Goal: Transaction & Acquisition: Book appointment/travel/reservation

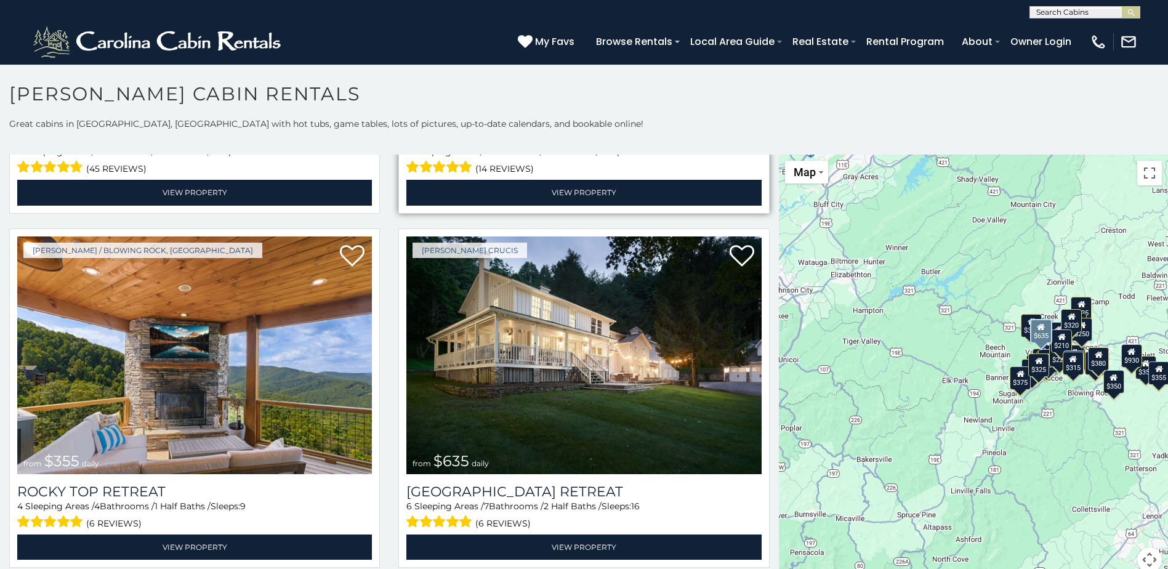
scroll to position [677, 0]
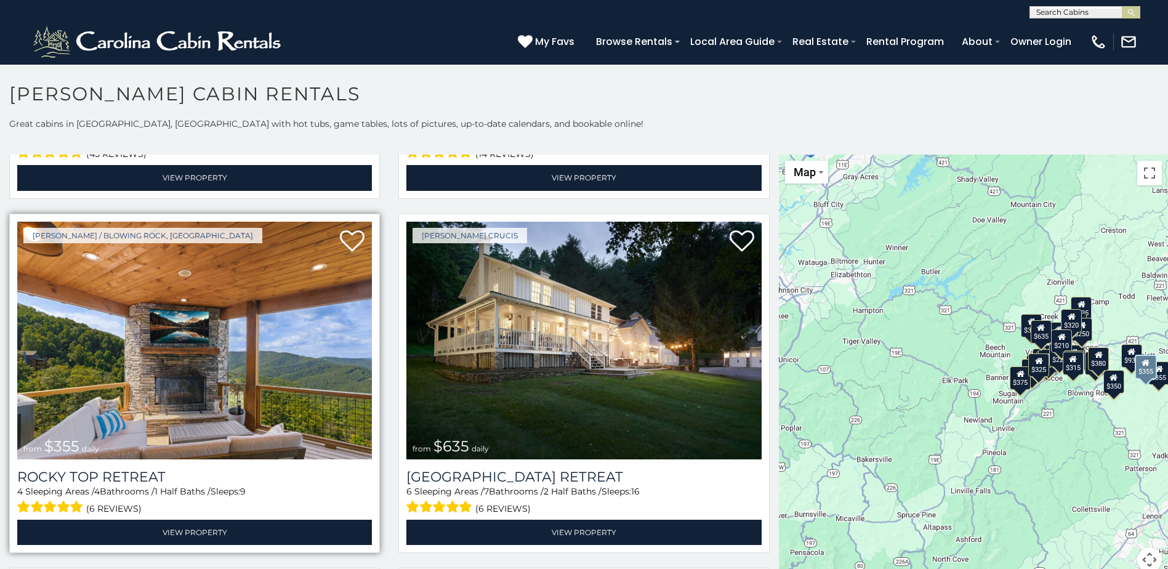
click at [188, 391] on img at bounding box center [194, 341] width 355 height 238
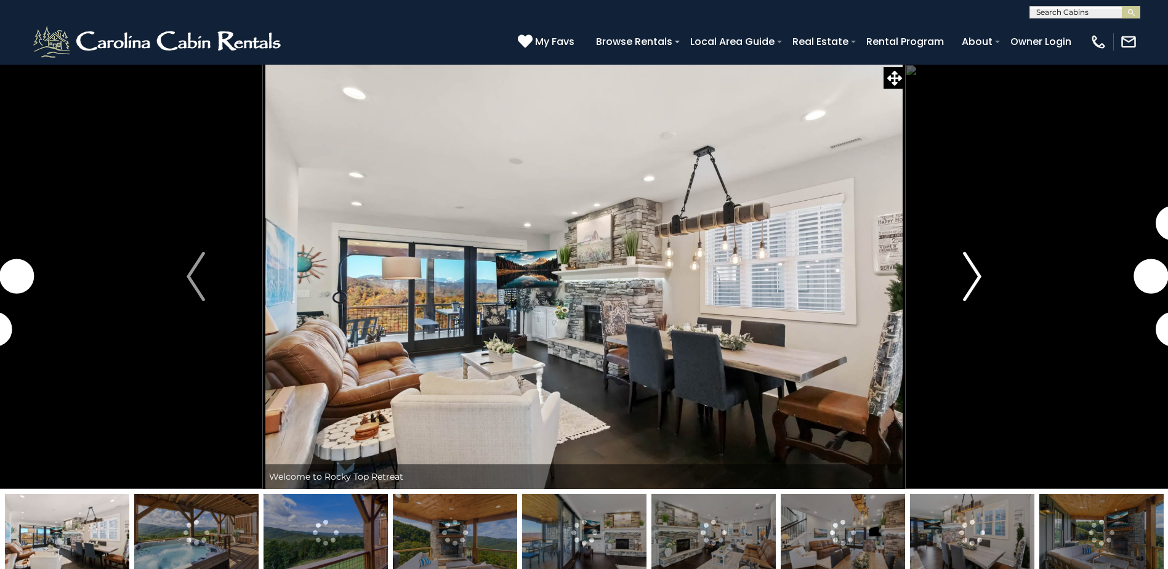
click at [988, 271] on button "Next" at bounding box center [972, 276] width 134 height 425
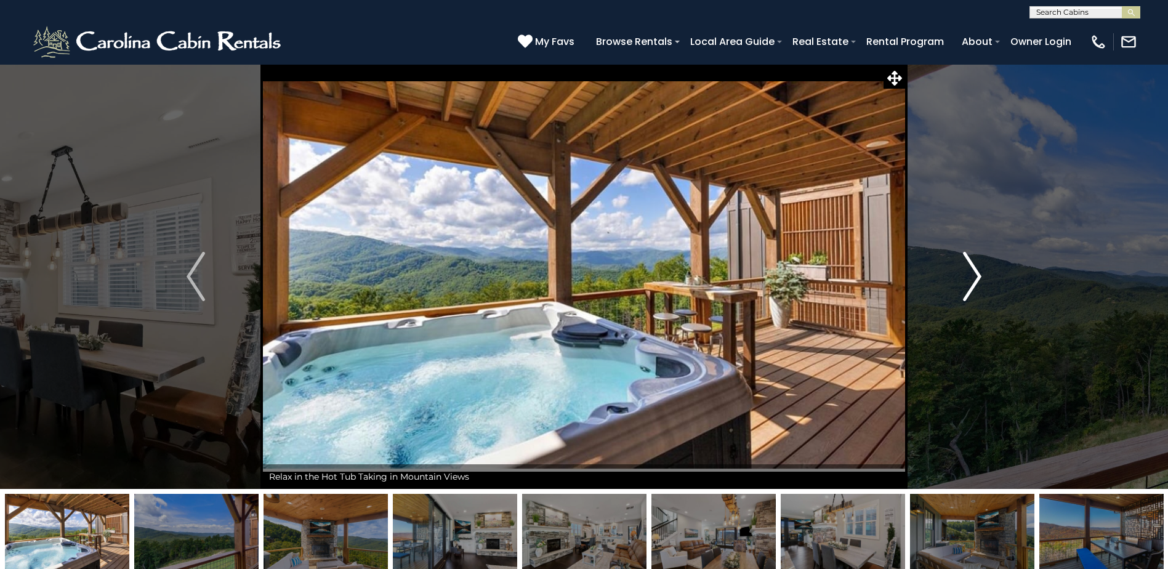
click at [976, 276] on img "Next" at bounding box center [972, 276] width 18 height 49
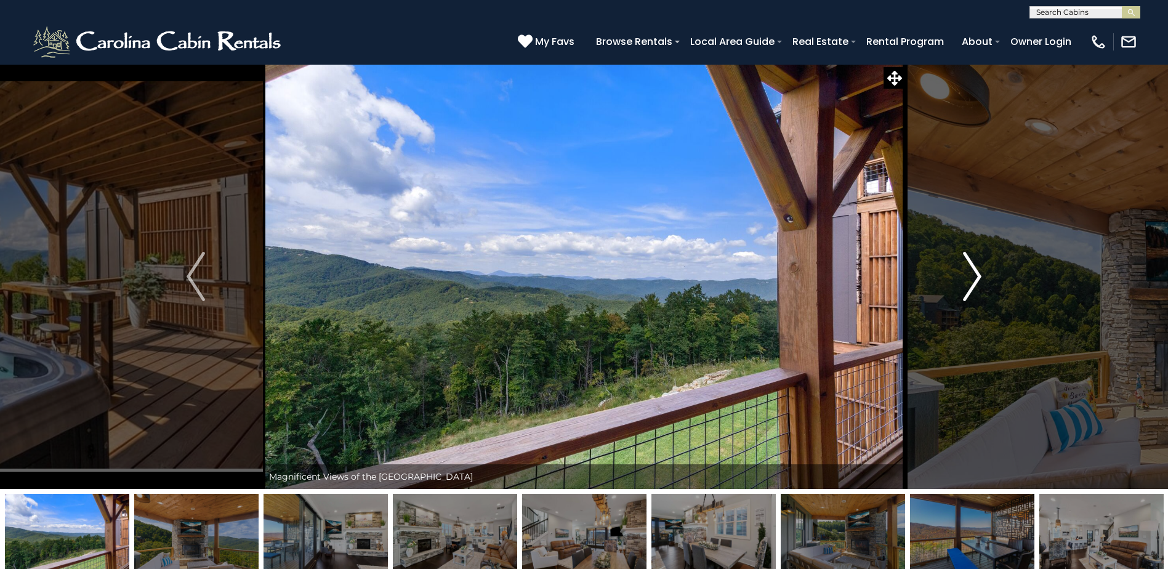
click at [976, 276] on img "Next" at bounding box center [972, 276] width 18 height 49
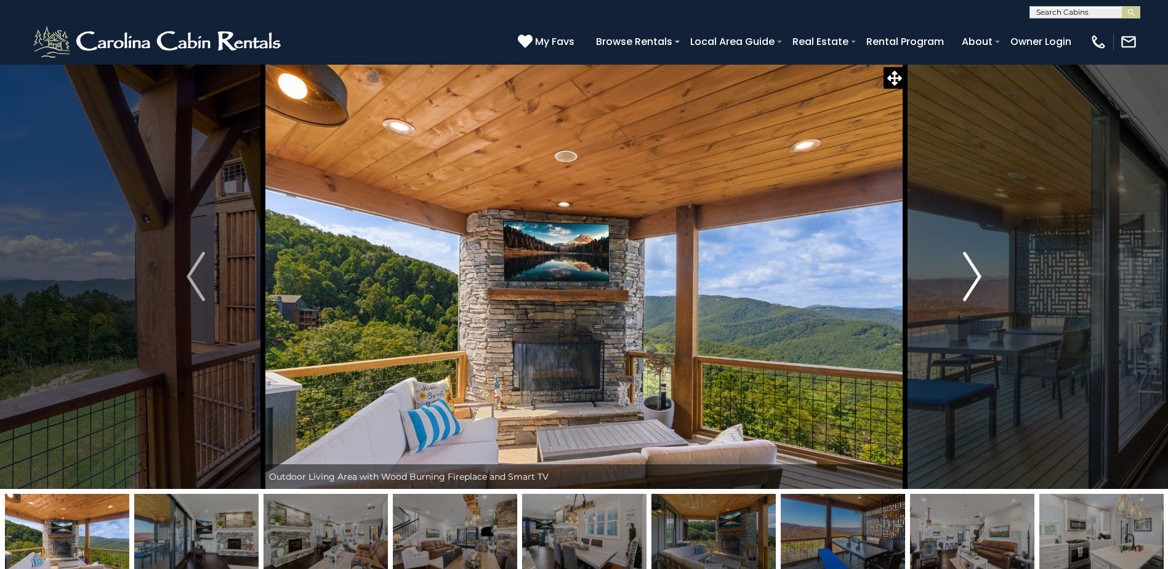
click at [976, 276] on img "Next" at bounding box center [972, 276] width 18 height 49
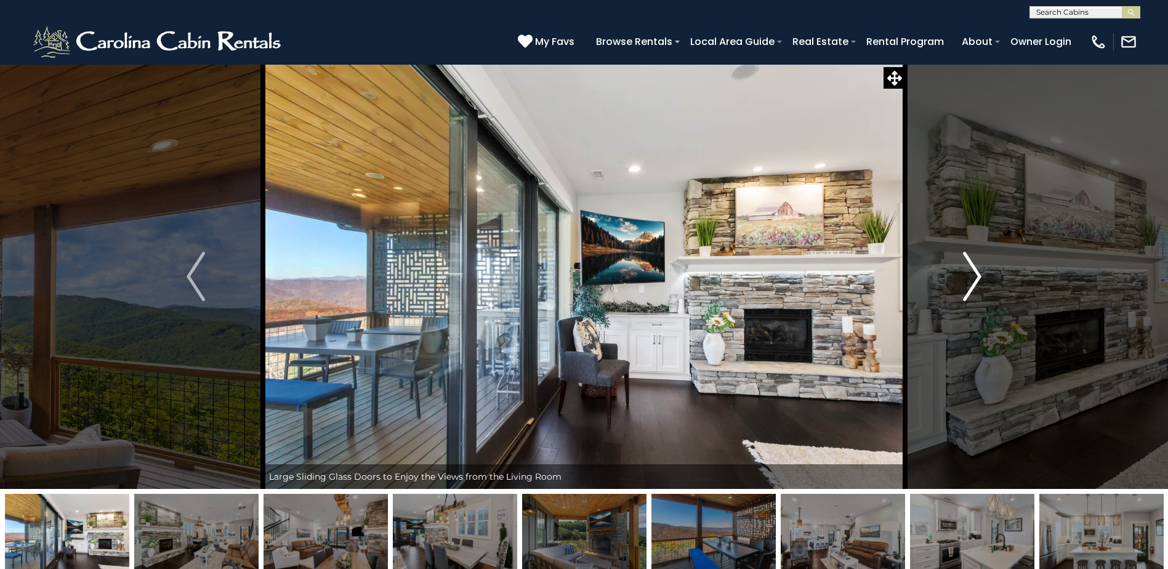
click at [976, 276] on img "Next" at bounding box center [972, 276] width 18 height 49
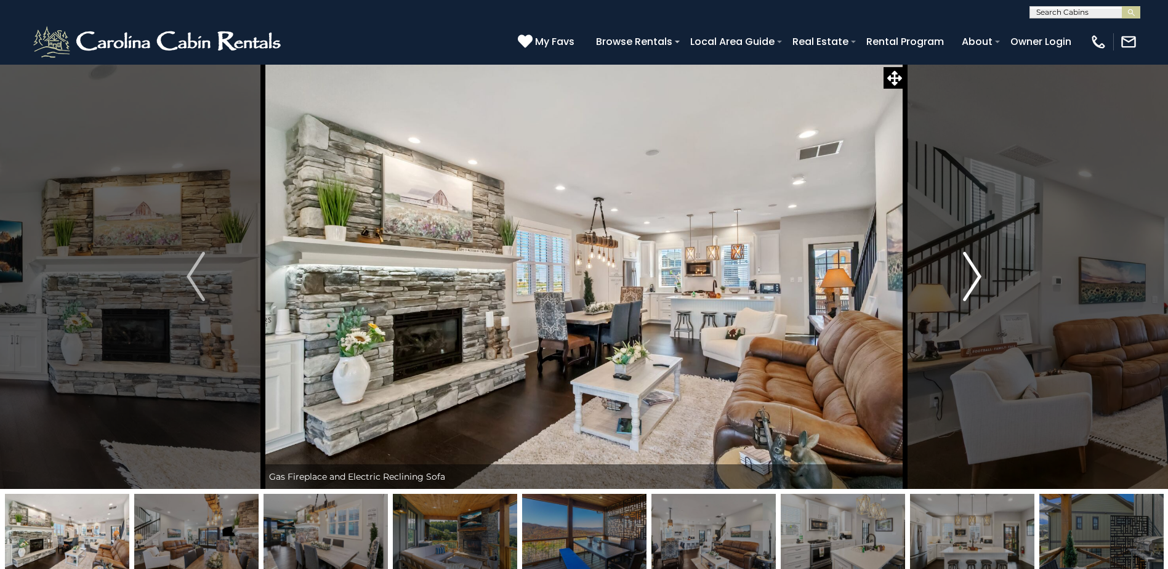
click at [976, 276] on img "Next" at bounding box center [972, 276] width 18 height 49
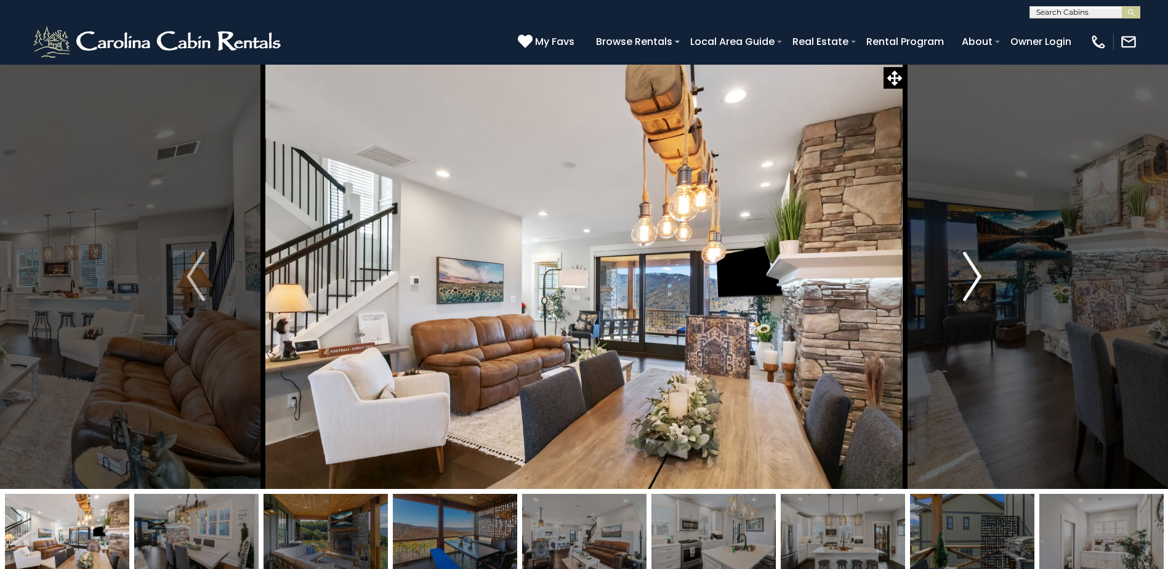
click at [976, 276] on img "Next" at bounding box center [972, 276] width 18 height 49
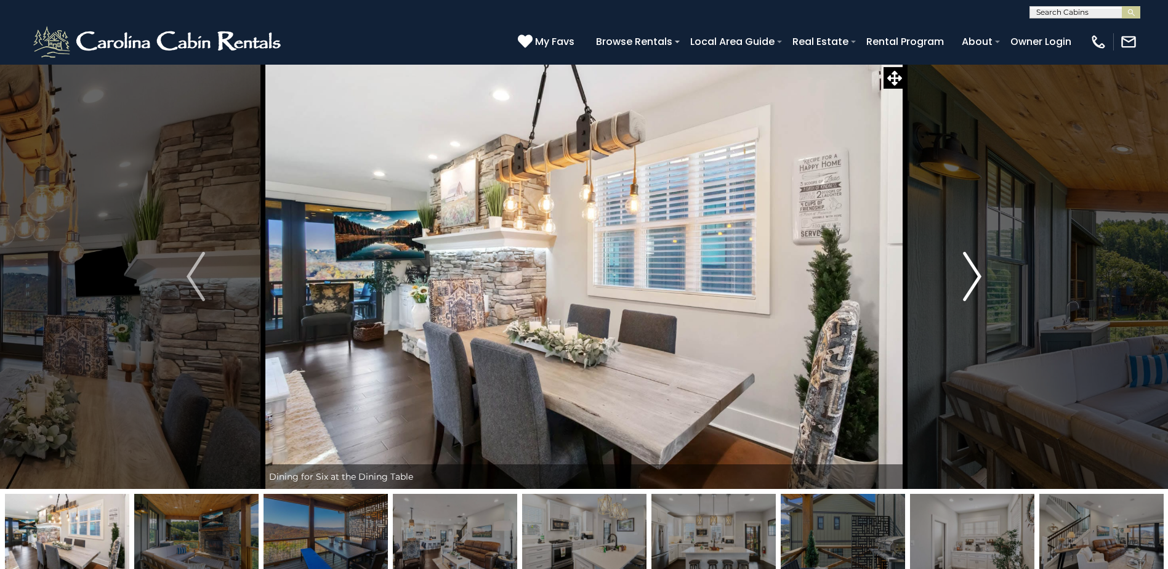
click at [976, 276] on img "Next" at bounding box center [972, 276] width 18 height 49
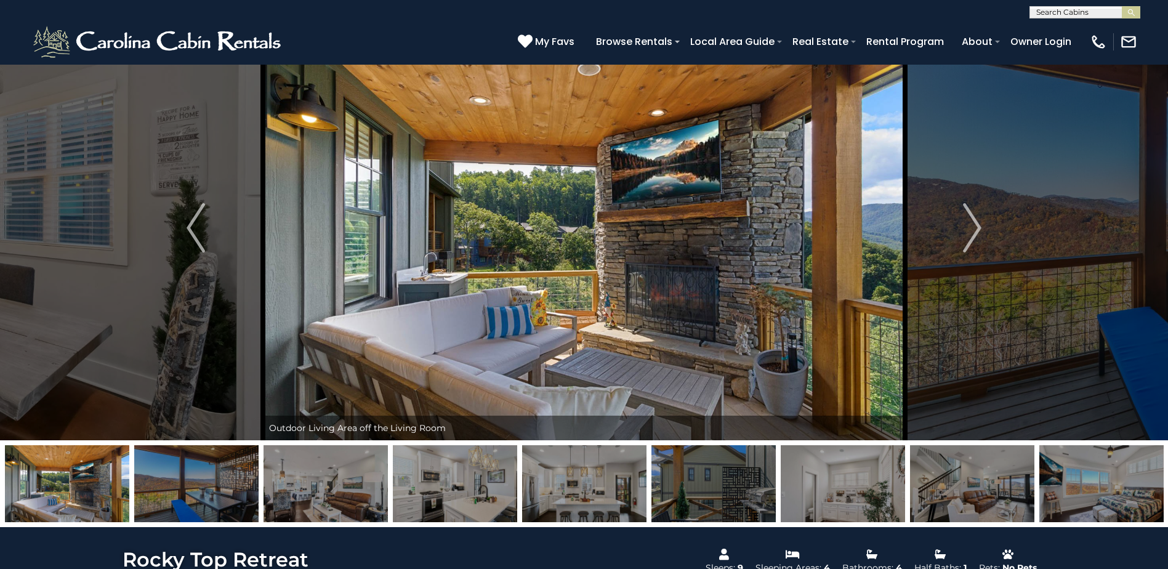
scroll to position [246, 0]
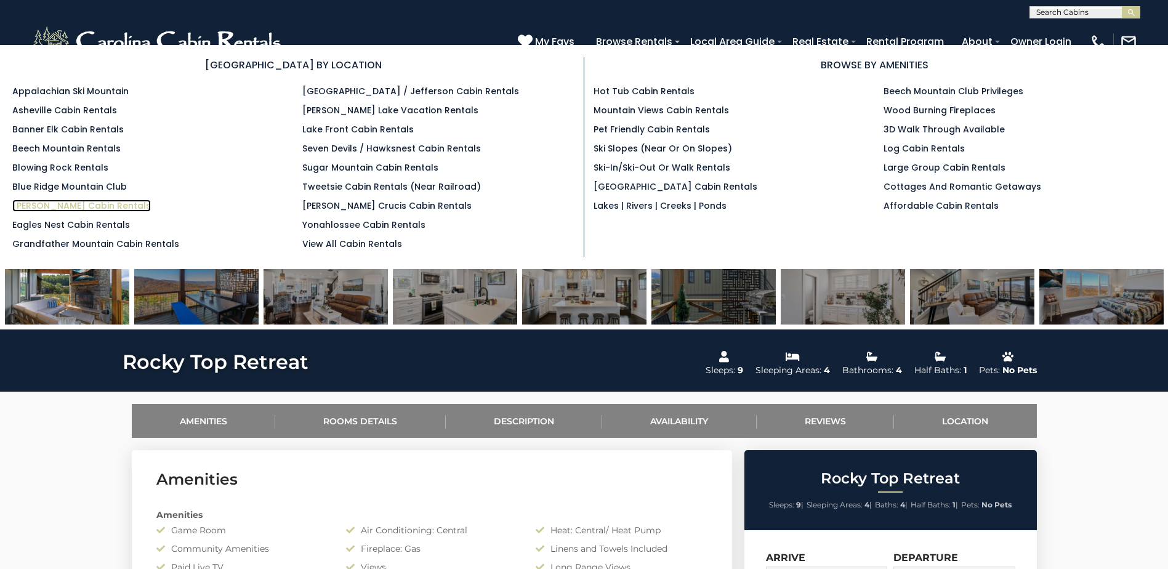
click at [68, 209] on link "[PERSON_NAME] Cabin Rentals" at bounding box center [81, 205] width 139 height 12
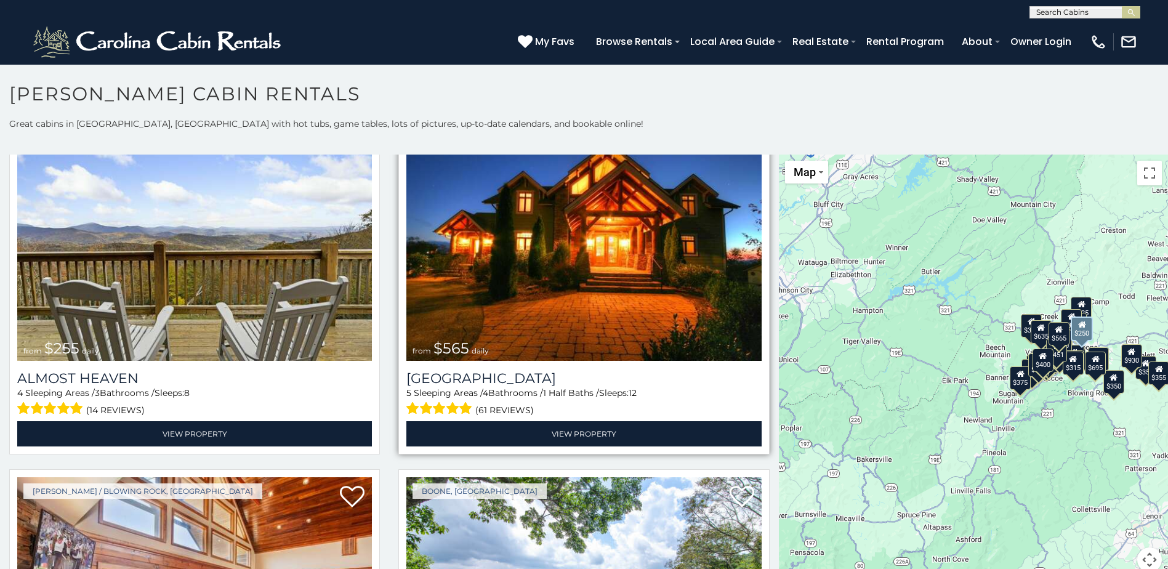
scroll to position [2894, 0]
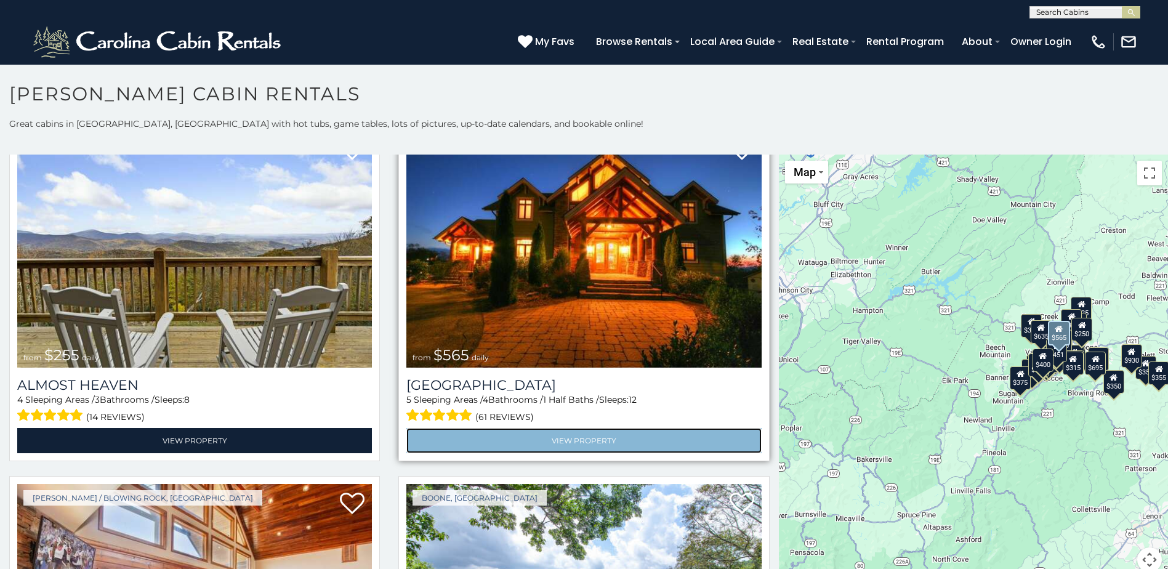
click at [557, 428] on link "View Property" at bounding box center [583, 440] width 355 height 25
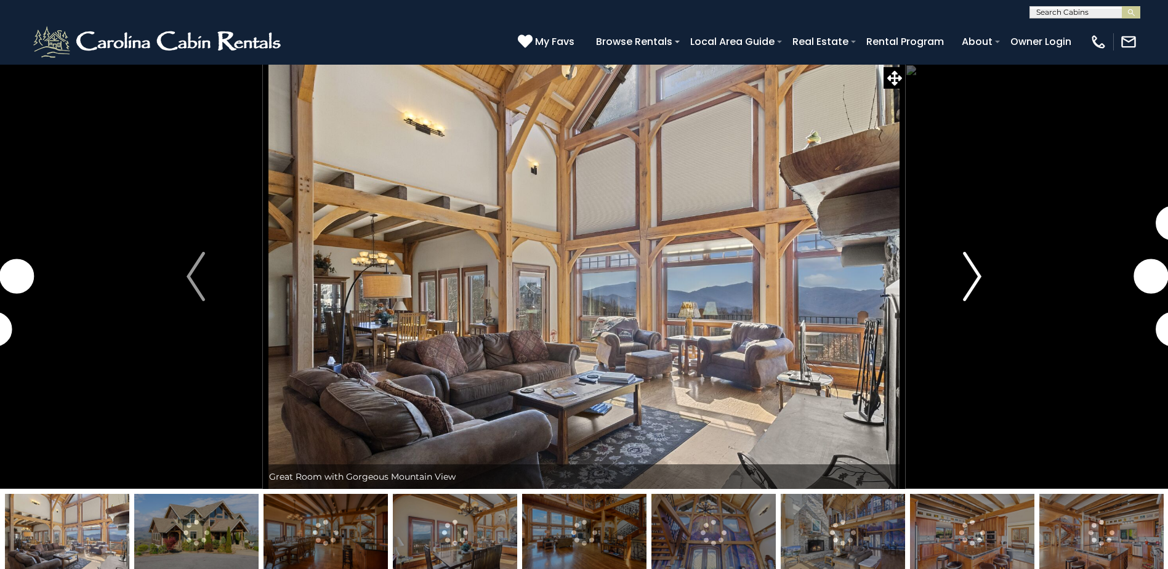
click at [976, 274] on img "Next" at bounding box center [972, 276] width 18 height 49
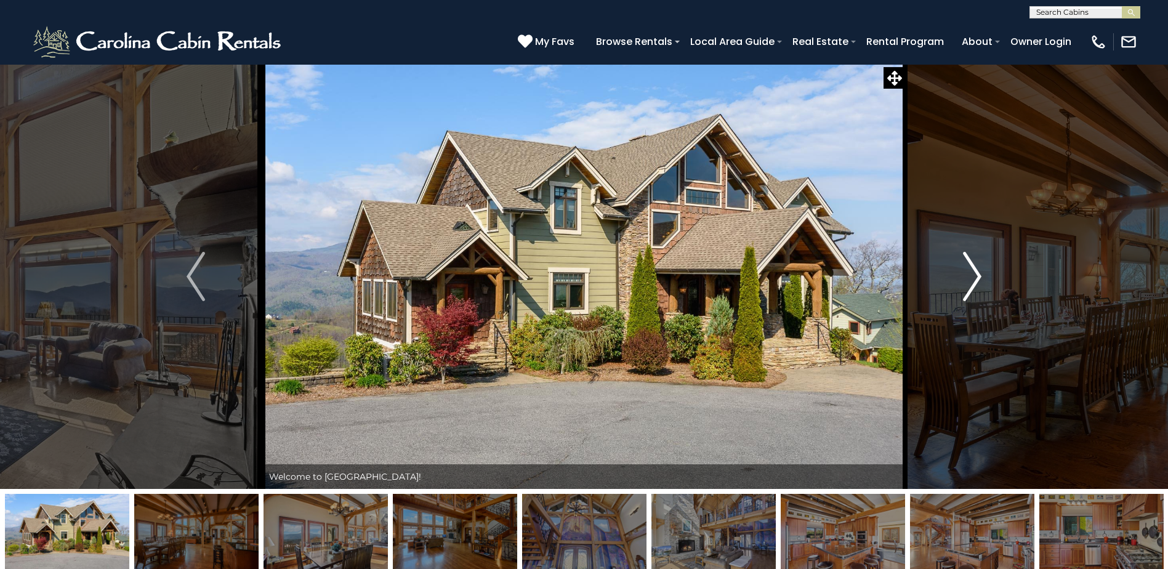
click at [976, 273] on img "Next" at bounding box center [972, 276] width 18 height 49
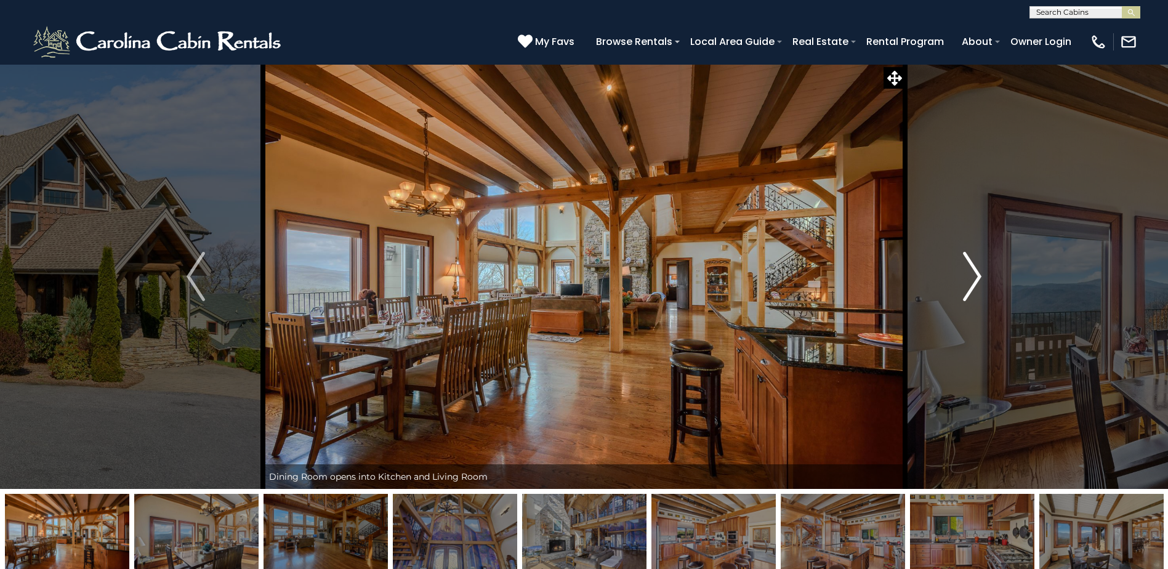
click at [976, 272] on img "Next" at bounding box center [972, 276] width 18 height 49
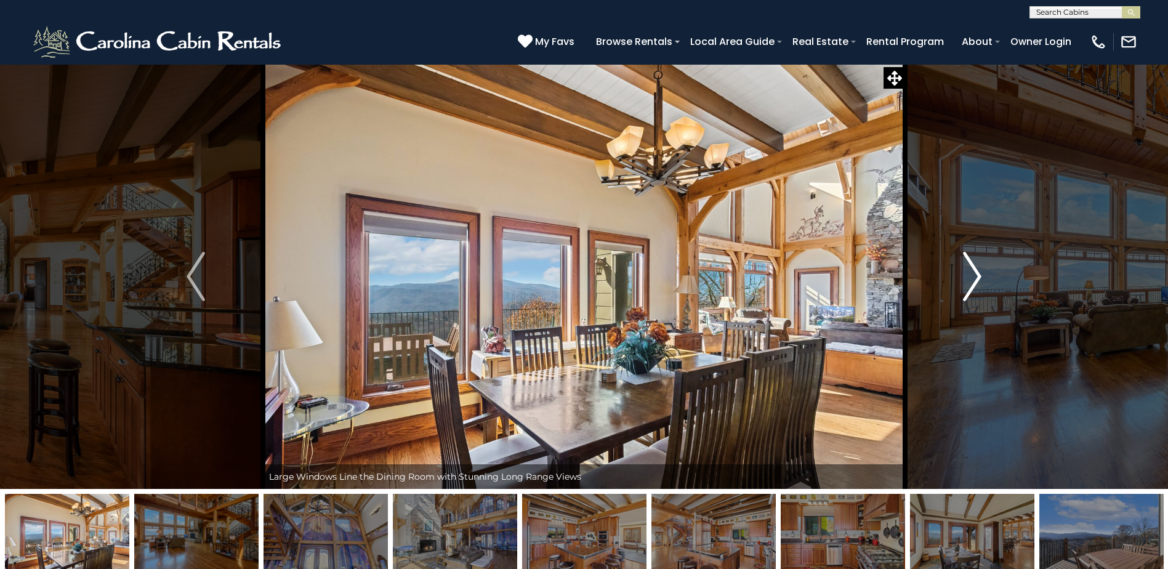
click at [976, 272] on img "Next" at bounding box center [972, 276] width 18 height 49
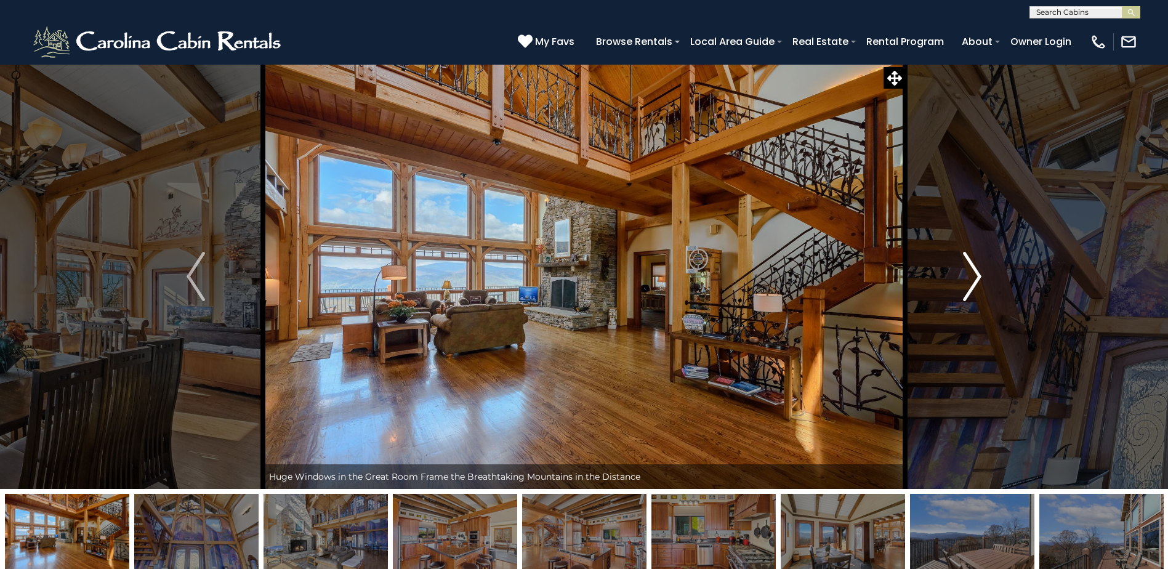
click at [975, 275] on img "Next" at bounding box center [972, 276] width 18 height 49
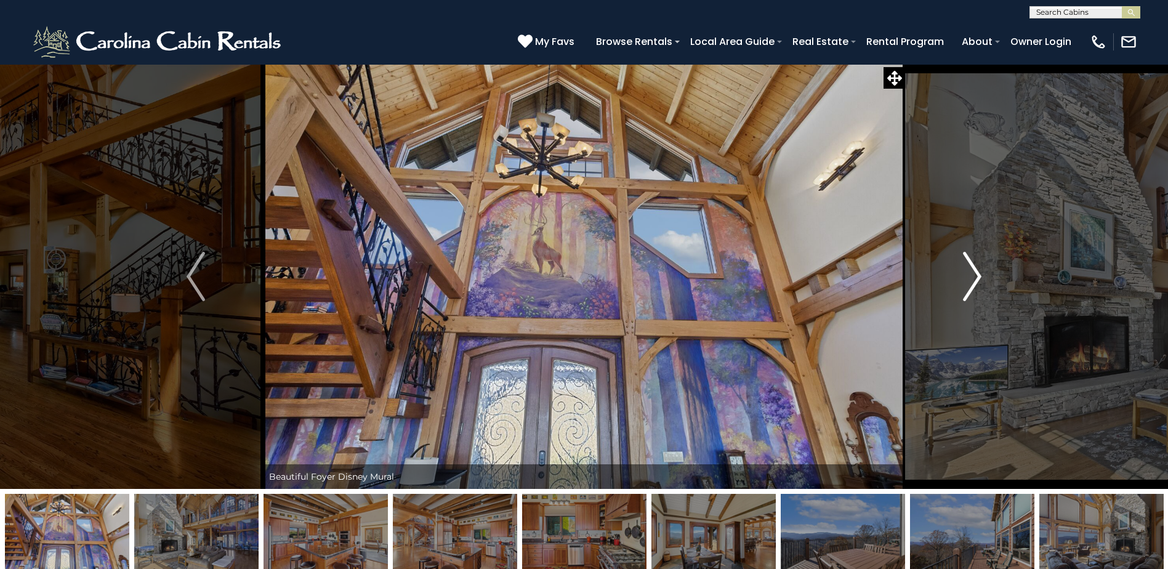
click at [975, 274] on img "Next" at bounding box center [972, 276] width 18 height 49
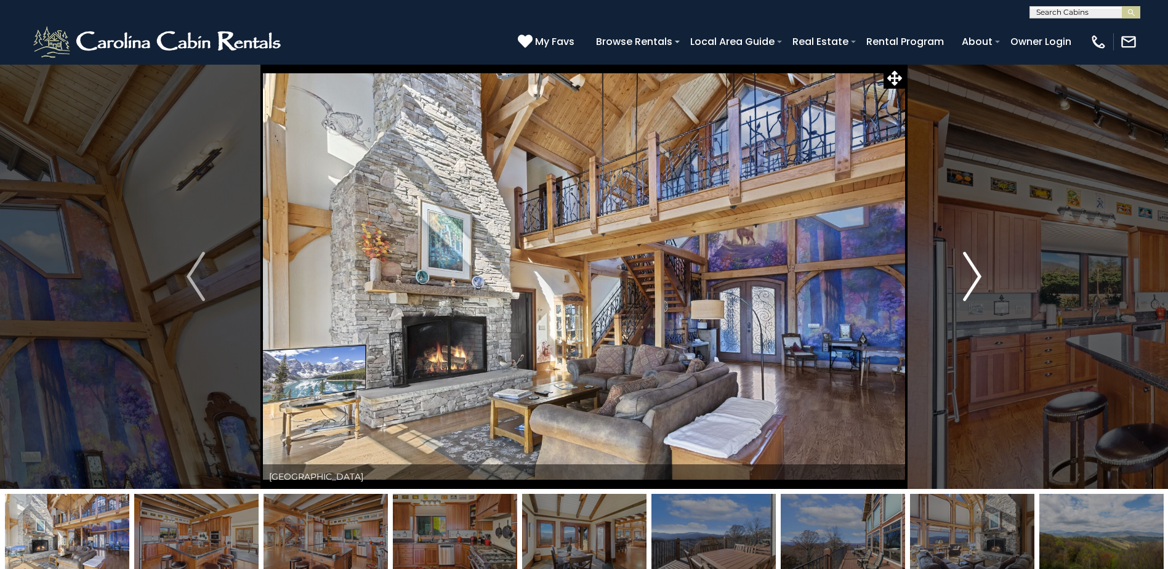
click at [975, 272] on img "Next" at bounding box center [972, 276] width 18 height 49
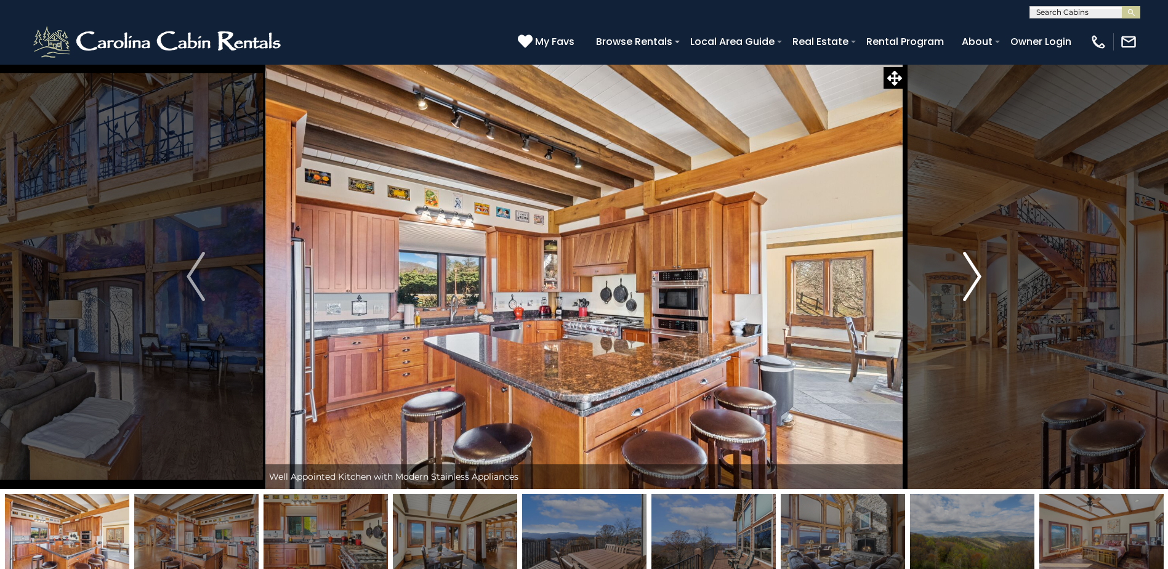
click at [975, 272] on img "Next" at bounding box center [972, 276] width 18 height 49
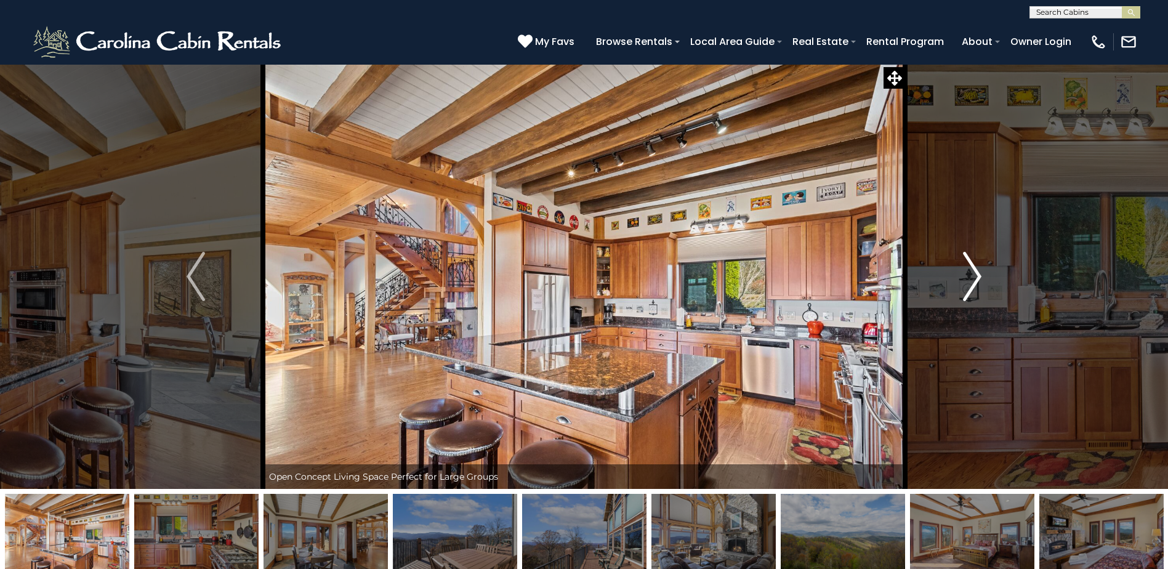
click at [975, 272] on img "Next" at bounding box center [972, 276] width 18 height 49
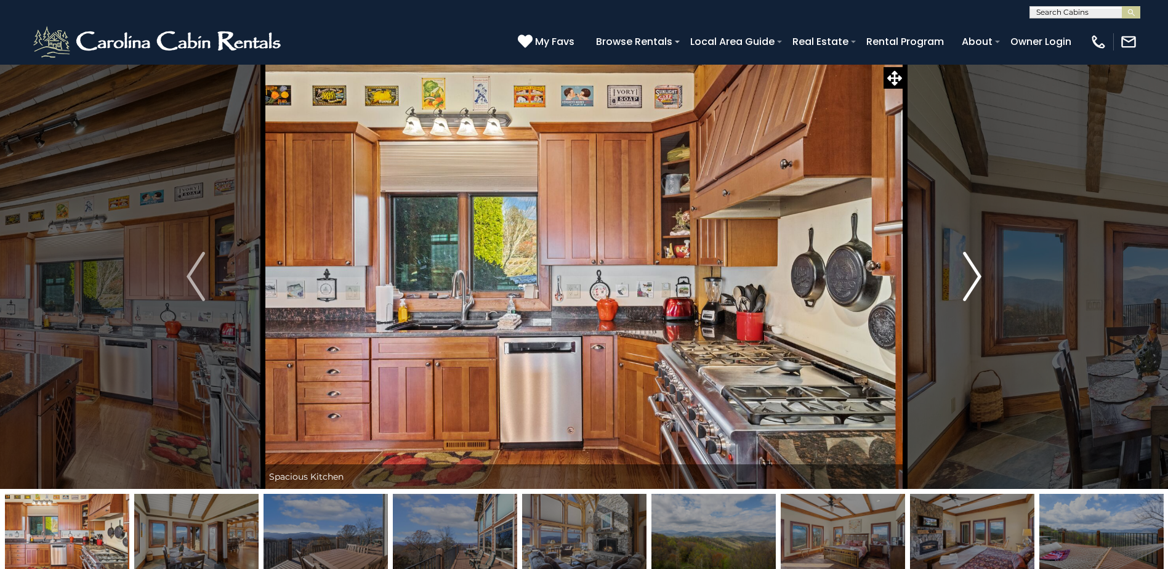
click at [975, 272] on img "Next" at bounding box center [972, 276] width 18 height 49
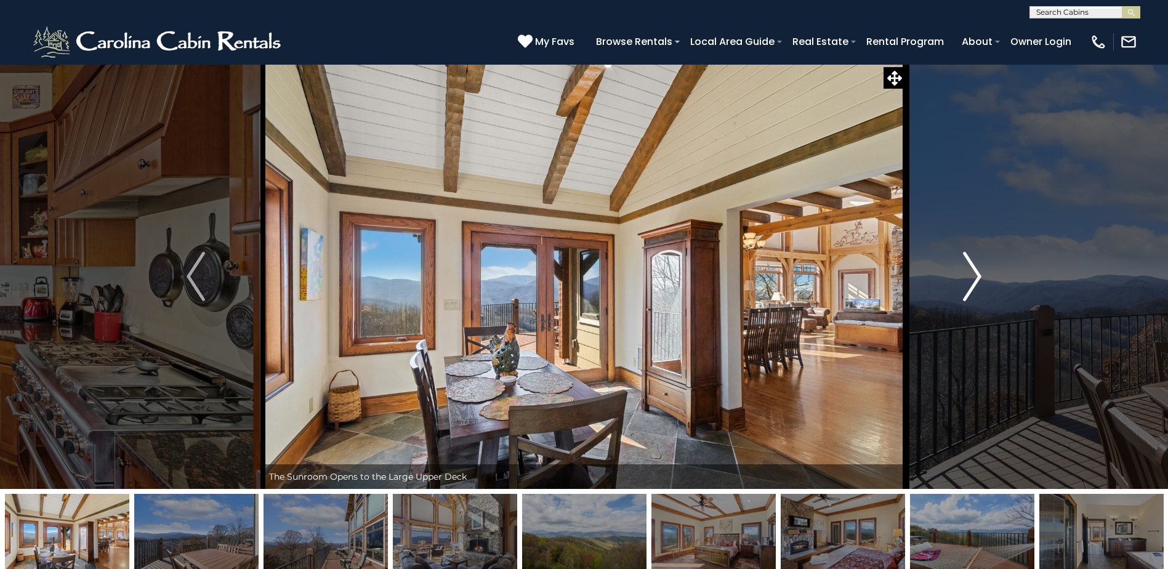
click at [975, 272] on img "Next" at bounding box center [972, 276] width 18 height 49
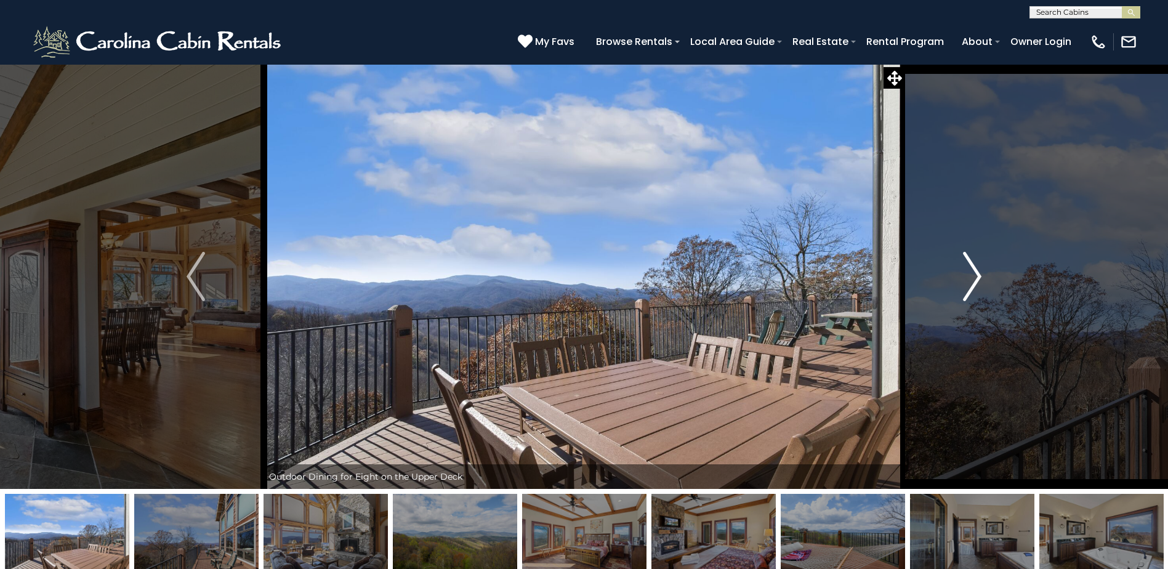
click at [975, 272] on img "Next" at bounding box center [972, 276] width 18 height 49
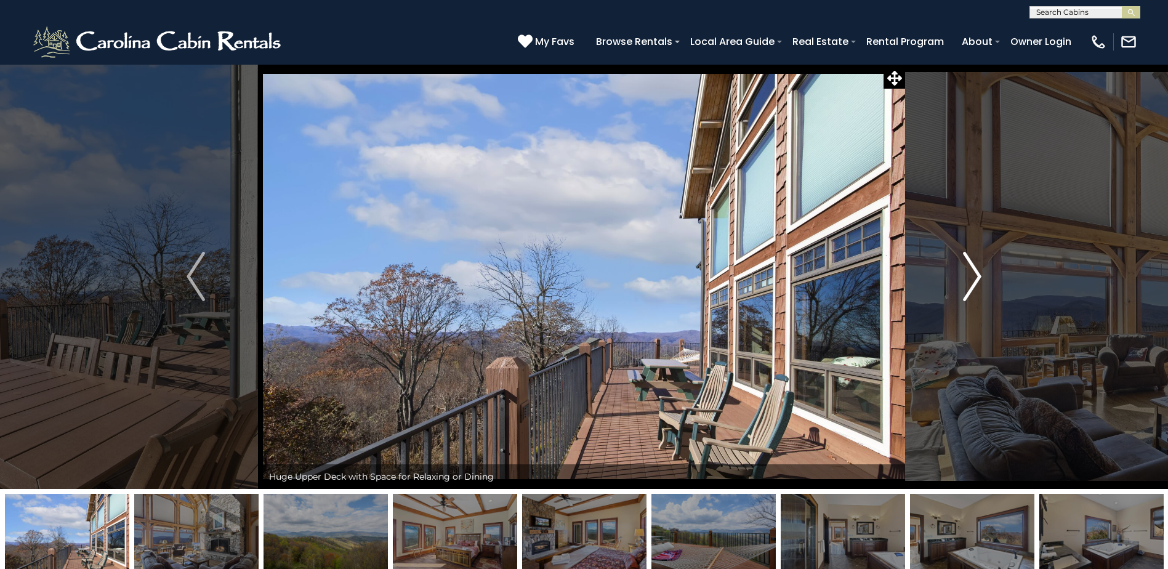
click at [976, 272] on img "Next" at bounding box center [972, 276] width 18 height 49
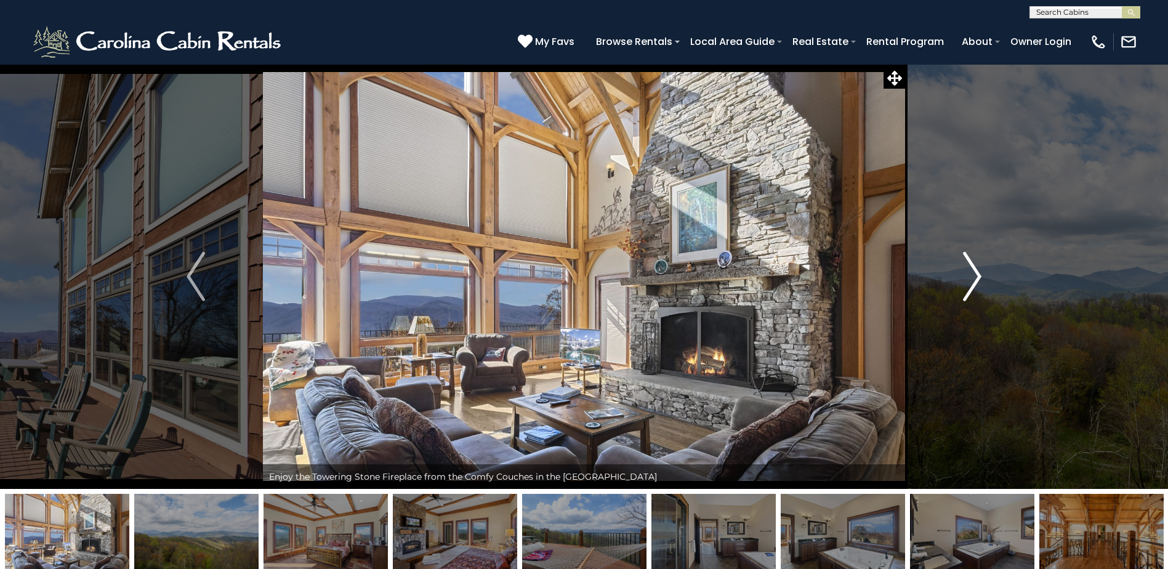
click at [976, 273] on img "Next" at bounding box center [972, 276] width 18 height 49
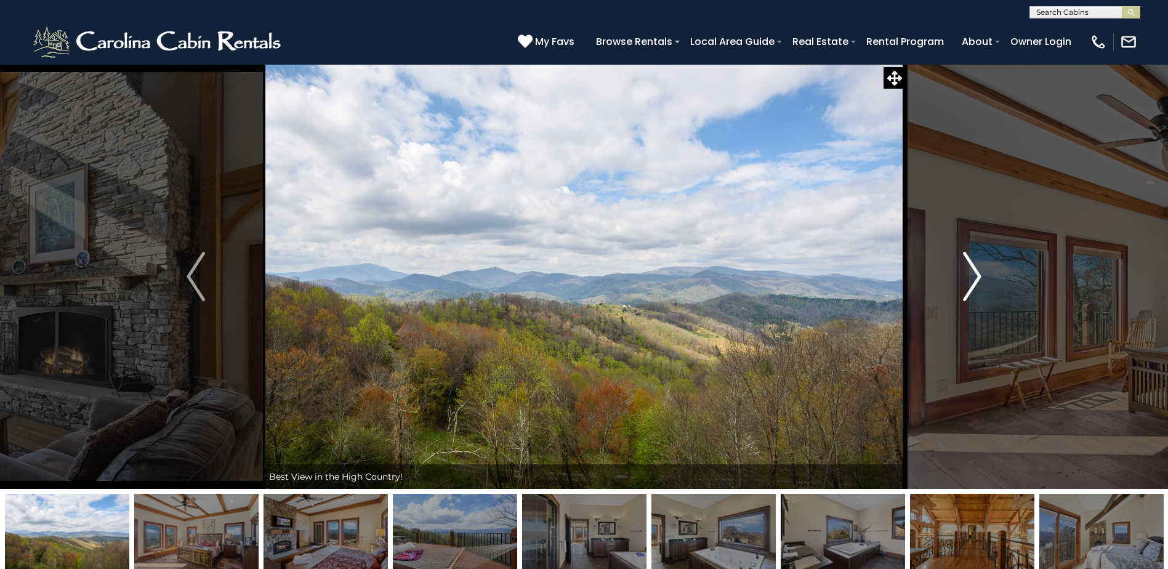
click at [976, 273] on img "Next" at bounding box center [972, 276] width 18 height 49
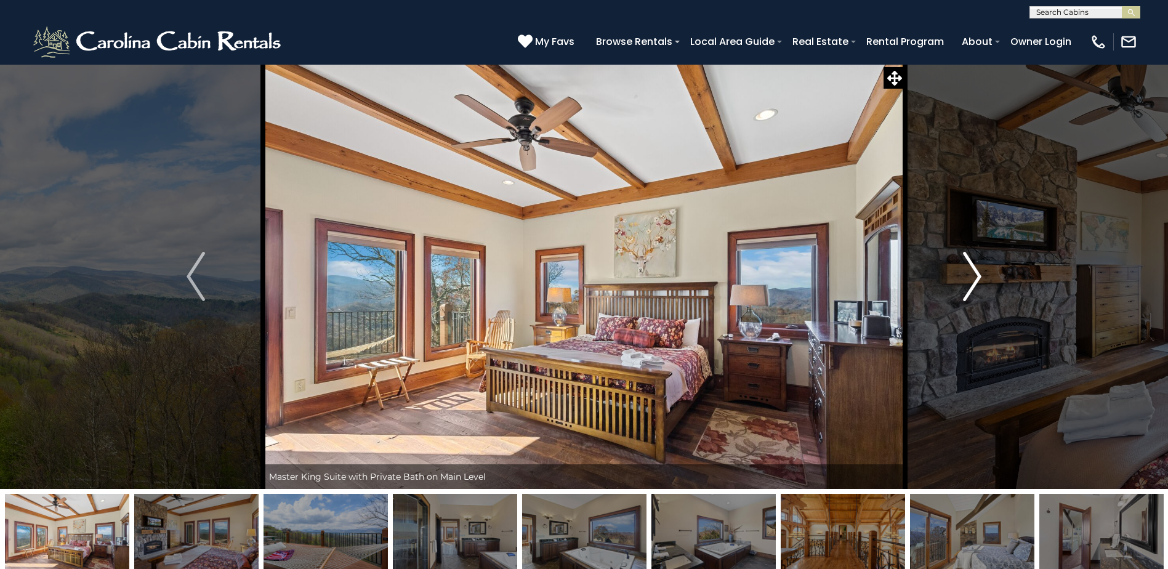
click at [976, 273] on img "Next" at bounding box center [972, 276] width 18 height 49
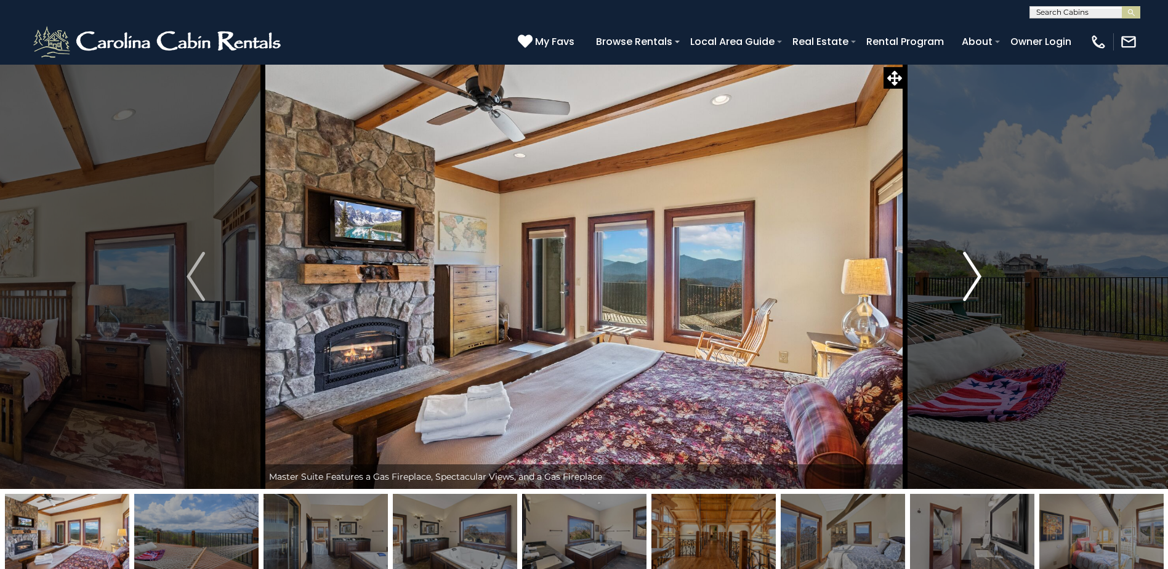
click at [976, 273] on img "Next" at bounding box center [972, 276] width 18 height 49
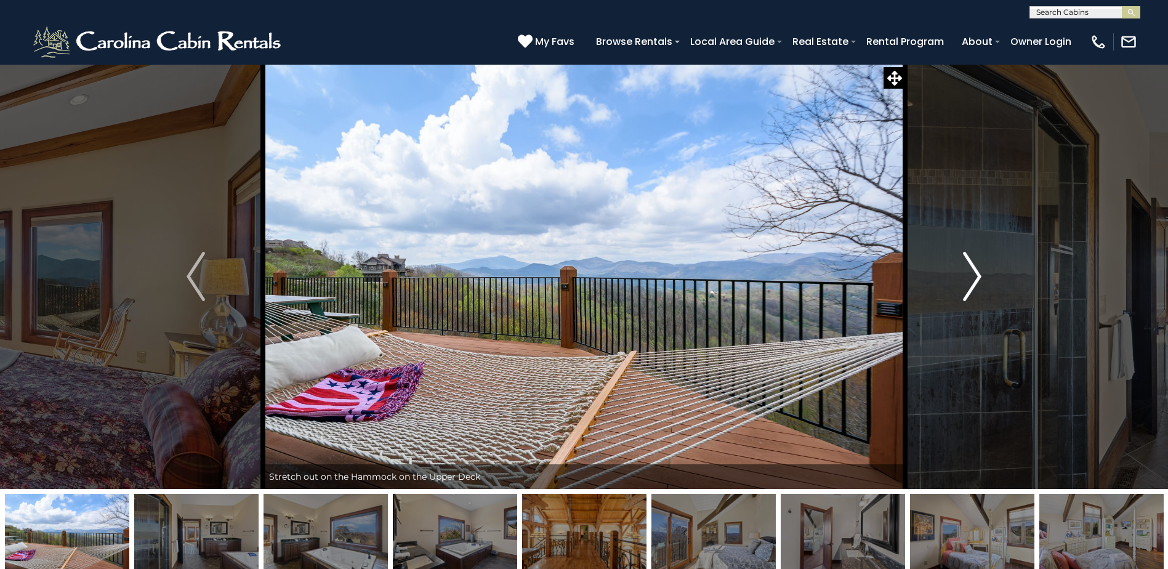
click at [976, 273] on img "Next" at bounding box center [972, 276] width 18 height 49
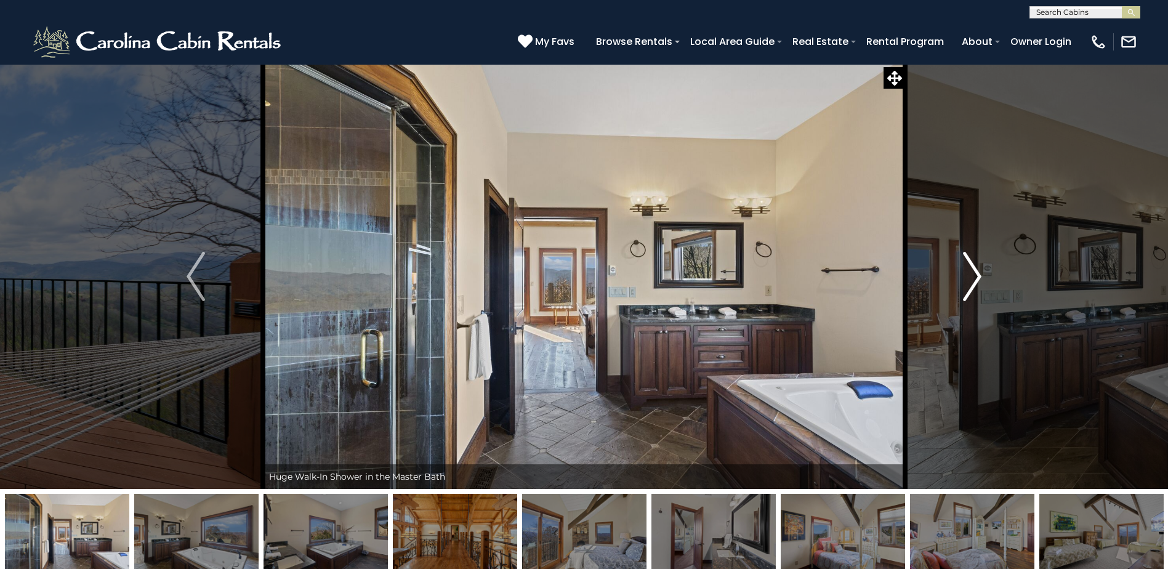
click at [976, 273] on img "Next" at bounding box center [972, 276] width 18 height 49
